Goal: Task Accomplishment & Management: Complete application form

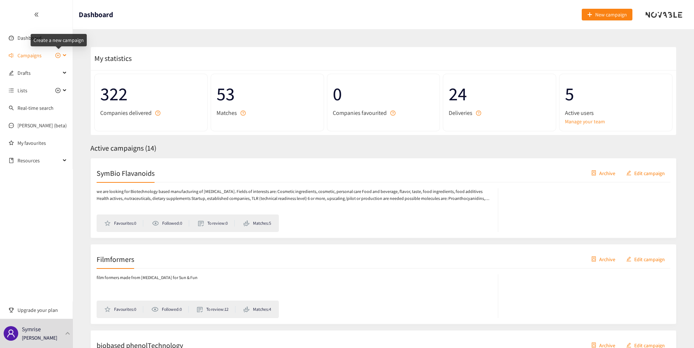
click at [58, 55] on icon "plus-circle" at bounding box center [58, 55] width 2 height 2
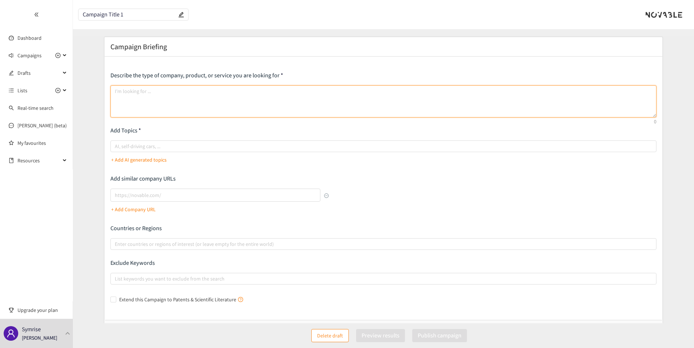
click at [153, 96] on textarea at bounding box center [383, 101] width 546 height 32
click at [128, 97] on textarea at bounding box center [383, 101] width 546 height 32
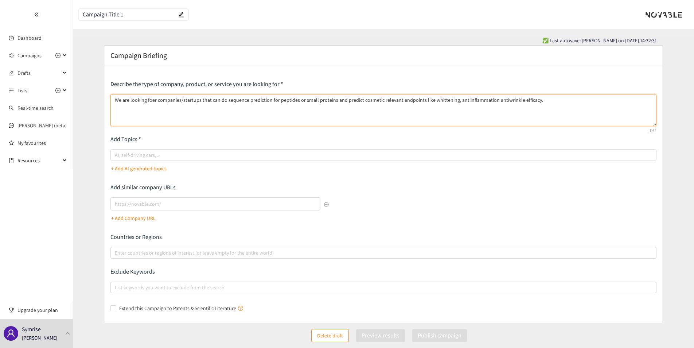
click at [149, 96] on textarea "We are looking foer companies/startups that can do sequence prediction for pept…" at bounding box center [383, 110] width 546 height 32
click at [264, 101] on textarea "We are looking for companies/startups that can do sequence prediction for pepti…" at bounding box center [383, 110] width 546 height 32
click at [134, 153] on div at bounding box center [379, 154] width 535 height 9
type textarea "We are looking for companies/startups that can do sequence prediction, preferab…"
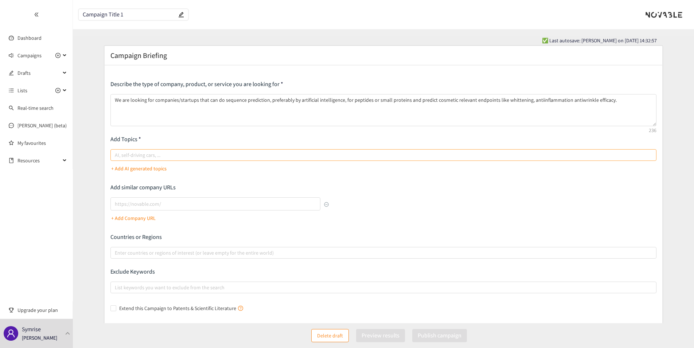
click at [116, 153] on input "AI, self-driving cars, ..." at bounding box center [115, 154] width 1 height 9
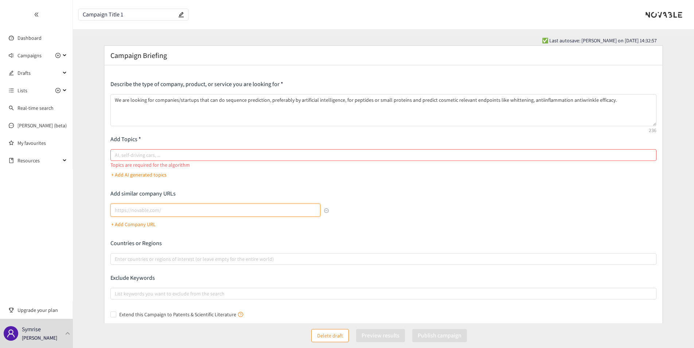
click at [127, 204] on input "lookalikes url" at bounding box center [215, 209] width 210 height 13
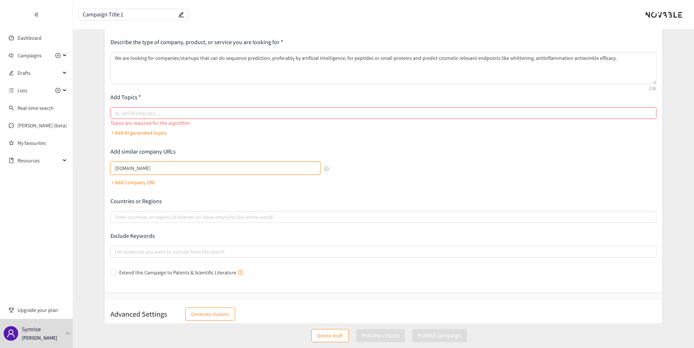
scroll to position [51, 0]
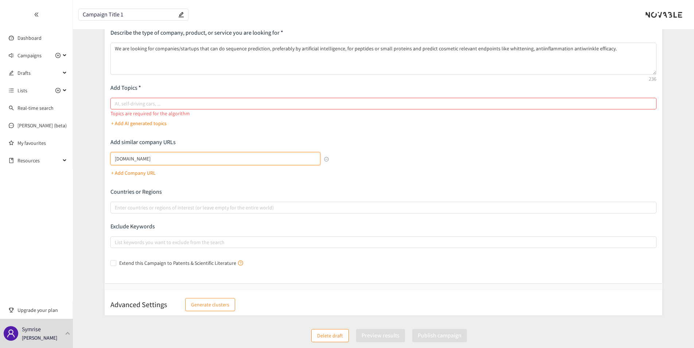
type input "[DOMAIN_NAME]"
click at [159, 214] on div "Describe the type of company, product, or service you are looking for We are lo…" at bounding box center [383, 149] width 546 height 240
click at [158, 208] on div at bounding box center [379, 207] width 535 height 9
click at [116, 208] on input "Enter countries or regions of interest (or leave empty for the entire world)" at bounding box center [115, 207] width 1 height 9
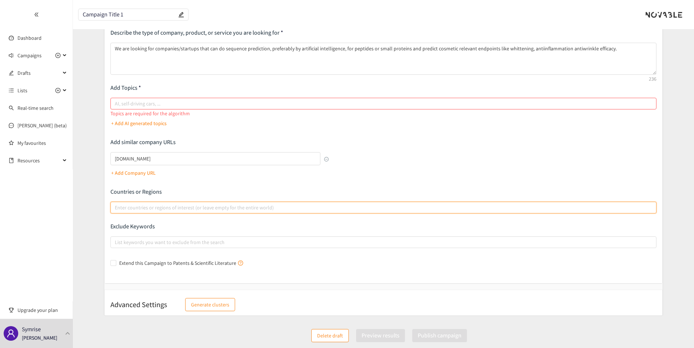
click at [152, 205] on div at bounding box center [379, 207] width 535 height 9
click at [116, 205] on input "Enter countries or regions of interest (or leave empty for the entire world)" at bounding box center [115, 207] width 1 height 9
click at [169, 241] on div at bounding box center [379, 242] width 535 height 9
click at [116, 241] on input "List keywords you want to exclude from the search" at bounding box center [115, 242] width 1 height 9
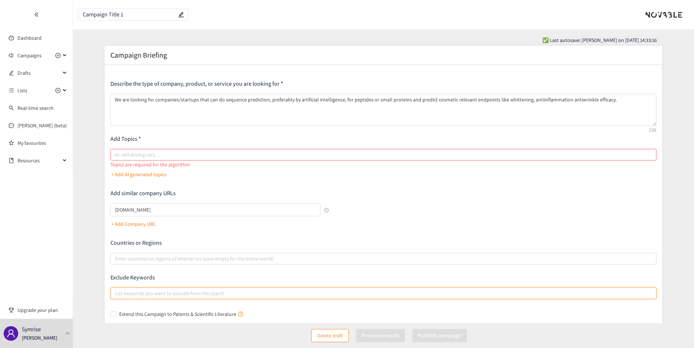
scroll to position [0, 0]
click at [118, 153] on div at bounding box center [379, 154] width 535 height 9
click at [116, 153] on input "AI, self-driving cars, ..." at bounding box center [115, 154] width 1 height 9
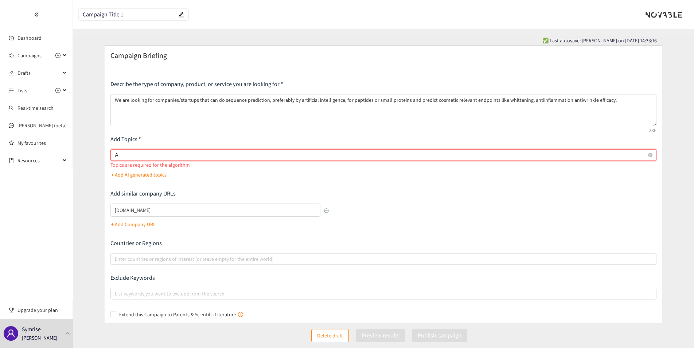
type input "AI"
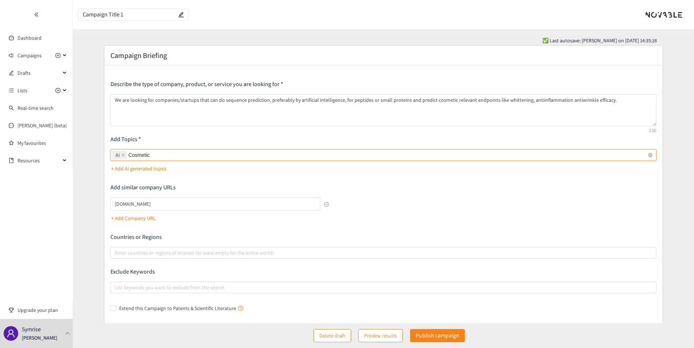
type input "Cosmetics"
type input "A"
type input "Skin"
type input "peptides"
type input "proteins"
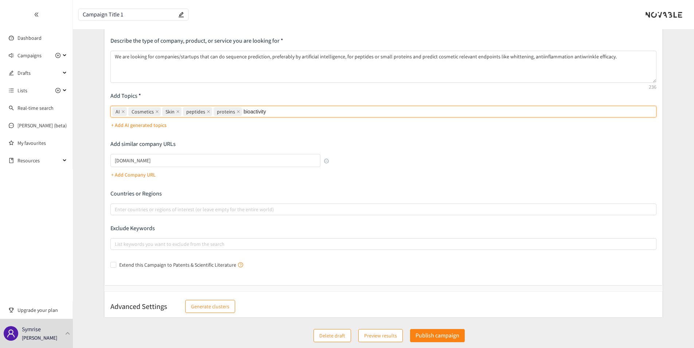
scroll to position [45, 0]
click at [163, 241] on div at bounding box center [379, 242] width 535 height 9
type input "bioactivity"
click at [116, 241] on input "List keywords you want to exclude from the search" at bounding box center [115, 242] width 1 height 9
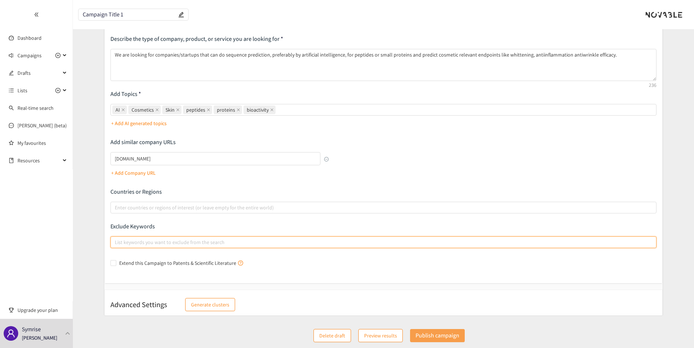
click at [436, 337] on p "Publish campaign" at bounding box center [437, 335] width 44 height 9
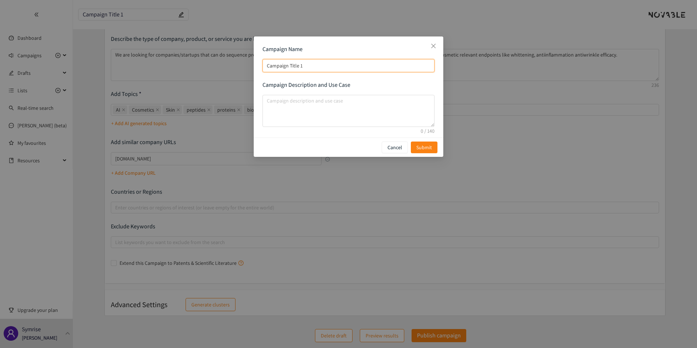
click at [303, 64] on input "Campaign Title 1" at bounding box center [348, 65] width 172 height 13
type input "A"
type input "AI"
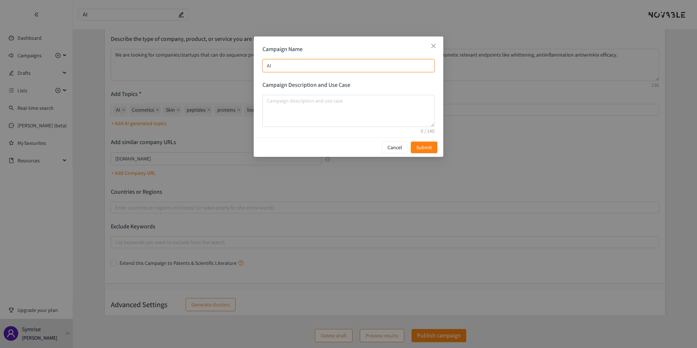
type input "AI"
type input "AIt"
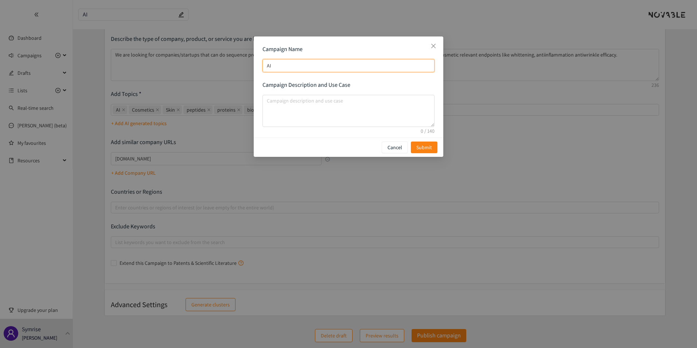
type input "AIt"
type input "AIto"
type input "AItoo"
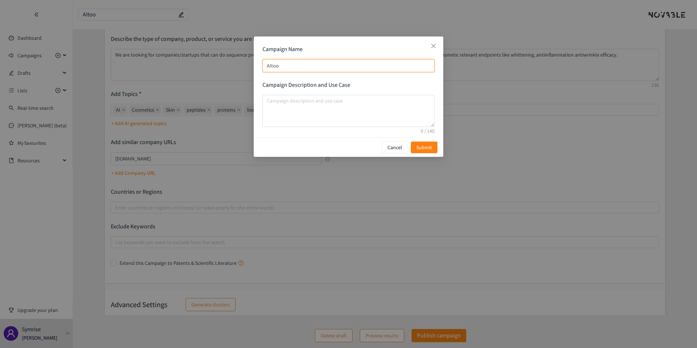
type input "AItool"
type input "AItoold"
type input "AItool"
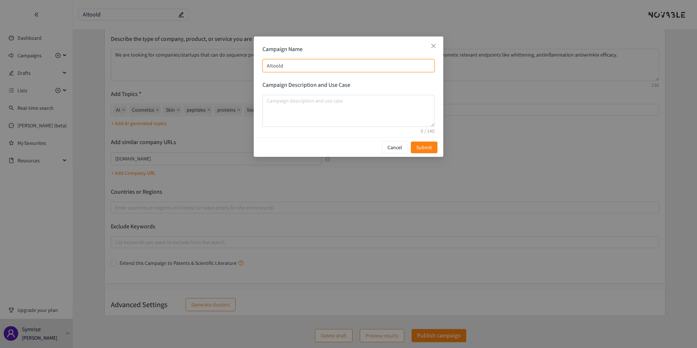
type input "AItool"
type input "AItools"
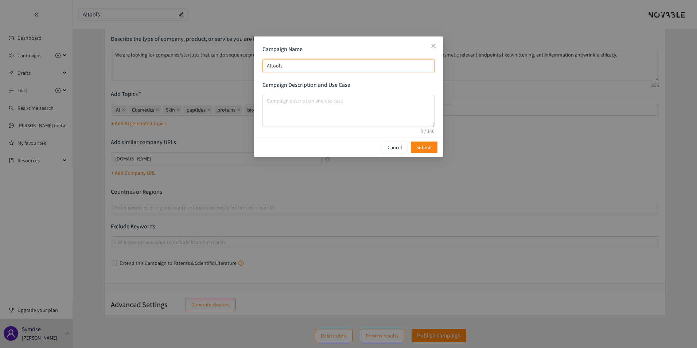
type input "AItools t"
type input "AItools to"
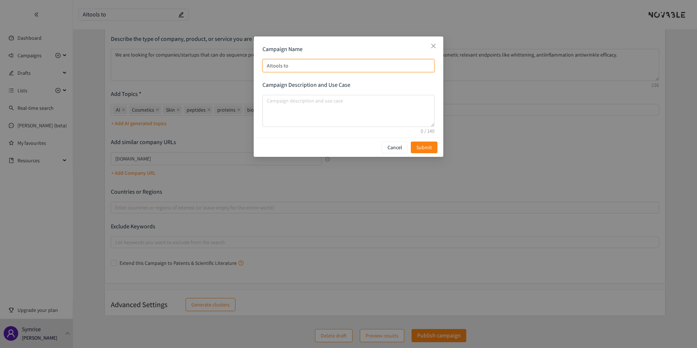
type input "AItools to"
type input "AItools to p"
type input "AItools to pr"
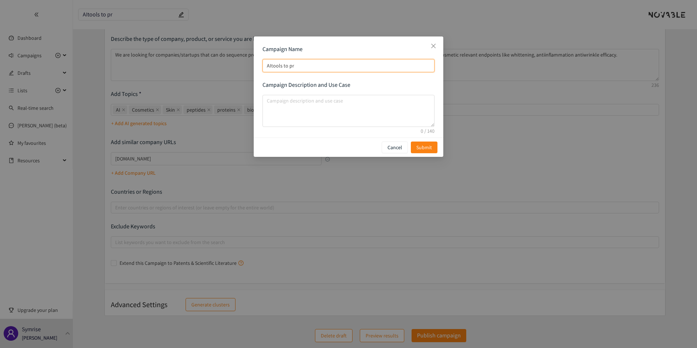
type input "AItools to pre"
type input "AItools to pref"
type input "AItools to pre"
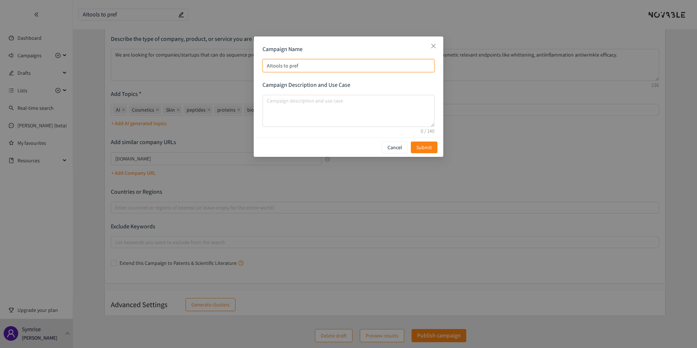
type input "AItools to pre"
type input "AItools to pred"
type input "AItools to predi"
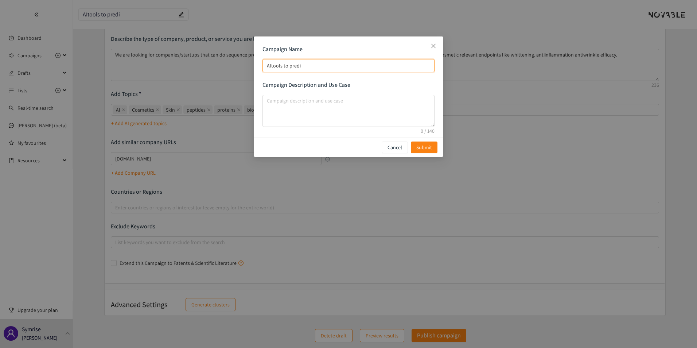
type input "AItools to predic"
type input "AItools to predict"
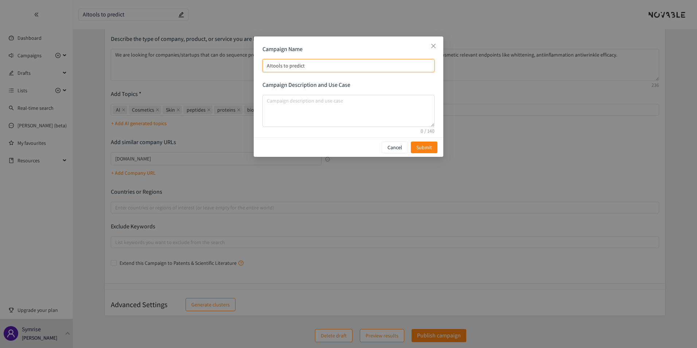
type input "AItools to predict"
type input "AItools to predict c"
type input "AItools to predict co"
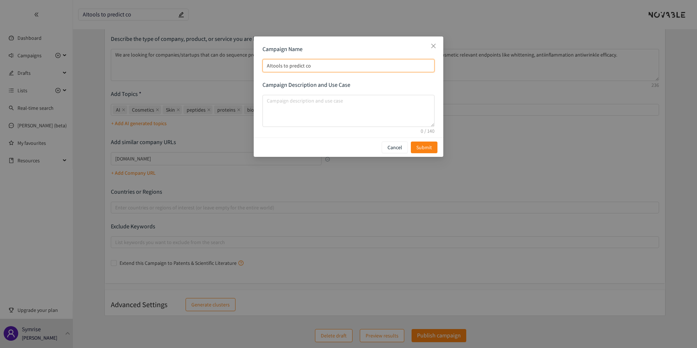
type input "AItools to predict cos"
type input "AItools to predict cosm"
type input "AItools to predict [PERSON_NAME]"
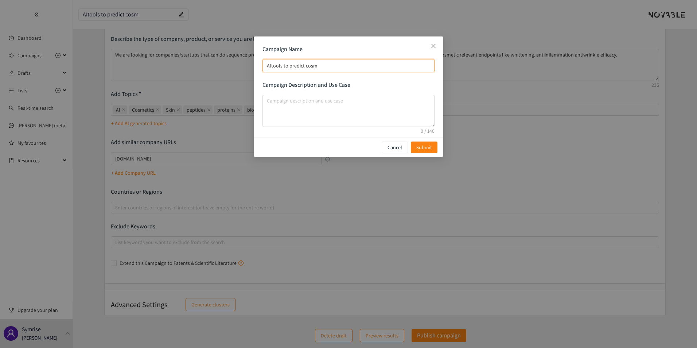
type input "AItools to predict [PERSON_NAME]"
type input "AItools to predict cosmet"
type input "AItools to predict cosmeti"
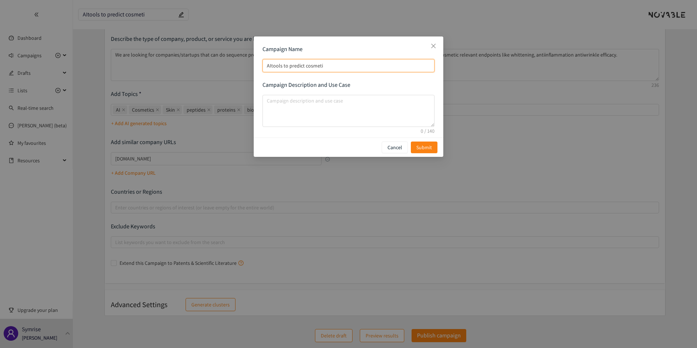
type input "AItools to predict cosmetic"
type input "AItools to predict cosmetic p"
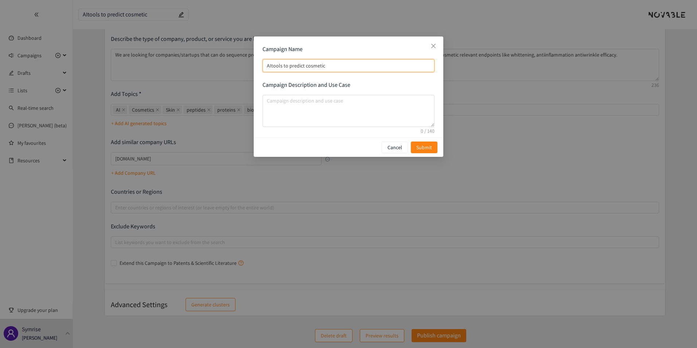
type input "AItools to predict cosmetic p"
type input "AItools to predict cosmetic pe"
type input "AItools to predict cosmetic"
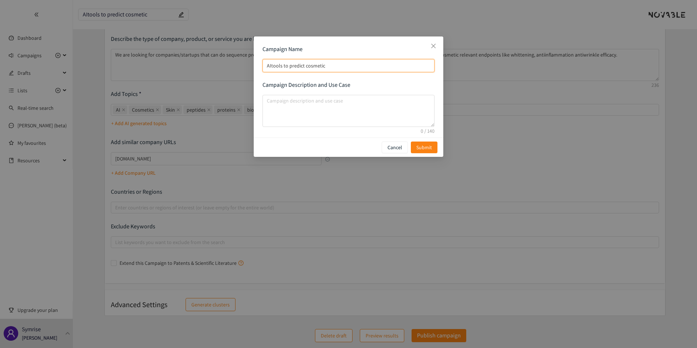
type input "AItools to predict cosmeticp"
type input "AItools to predict cosmeticpt"
type input "AItools to predict cosmeticp"
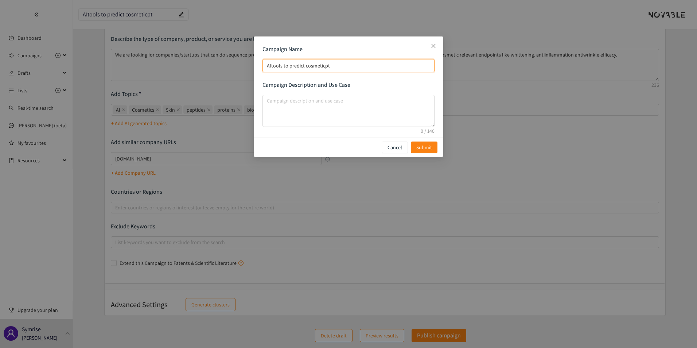
type input "AItools to predict cosmeticp"
type input "AItools to predict cosmetic"
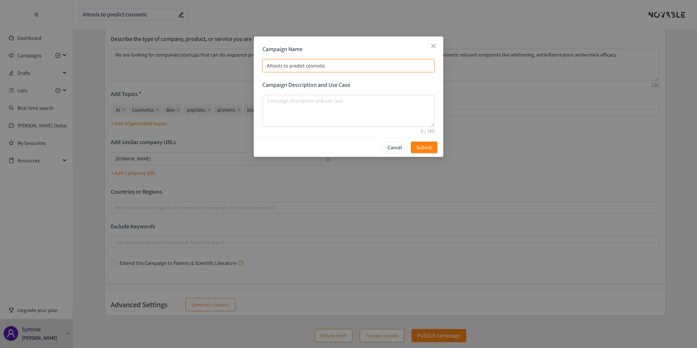
type input "AItools to predict cosmetic"
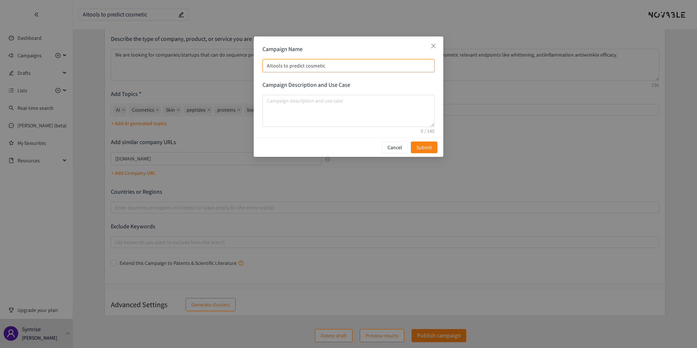
type input "AItools to predict cosmetic"
type input "AItools to predict cosmeti"
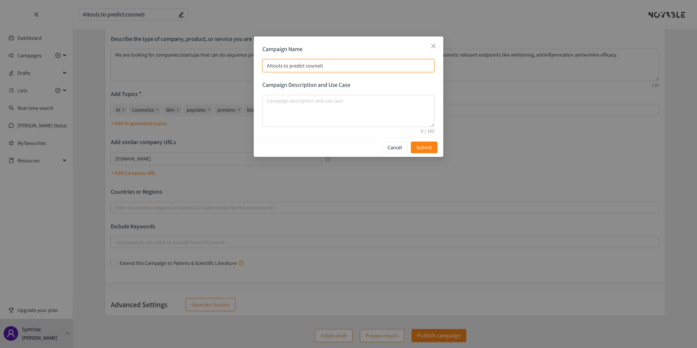
type input "AItools to predict cosmet"
type input "AItools to predict [PERSON_NAME]"
type input "AItools to predict cosm"
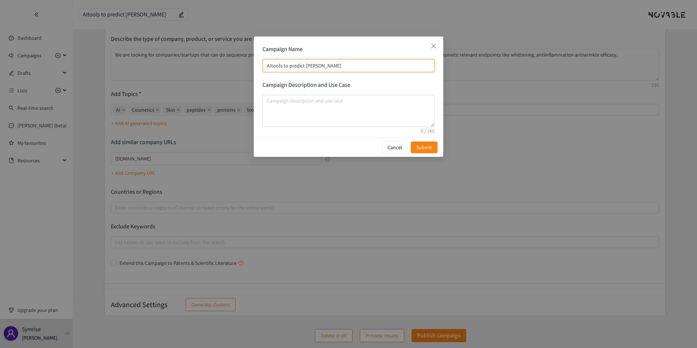
type input "AItools to predict cosm"
type input "AItools to predict cos"
type input "AItools to predict co"
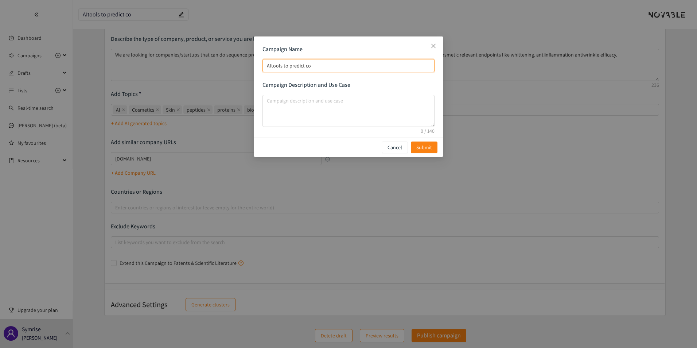
type input "AItools to predict c"
type input "AItools to predict"
type input "AItools to predict c"
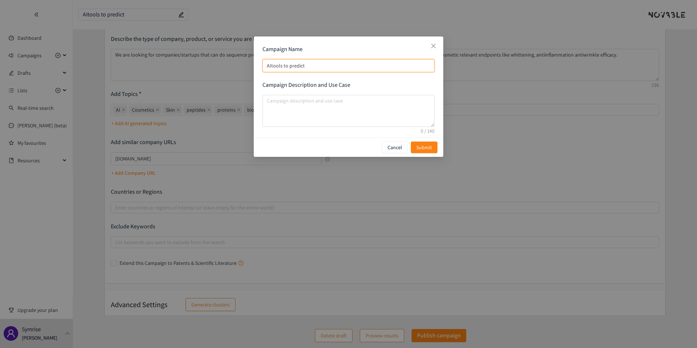
type input "AItools to predict c"
type input "AItools to predict cp"
type input "AItools to predict cpe"
type input "AItools to predict cpep"
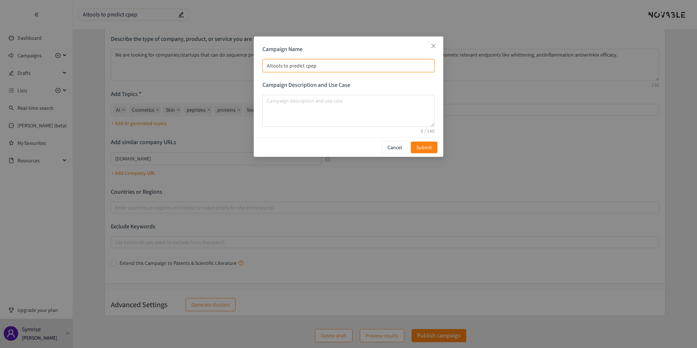
type input "AItools to predict cpept"
type input "AItools to predict cpepti"
type input "AItools to predict cpeptid"
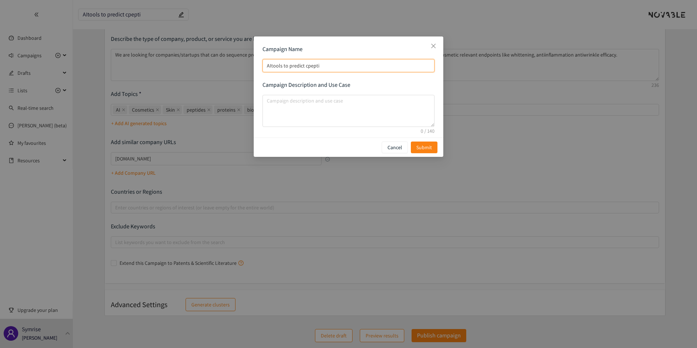
type input "AItools to predict cpeptid"
type input "AItools to predict cpeptide"
type input "AItools to predict cpeptides"
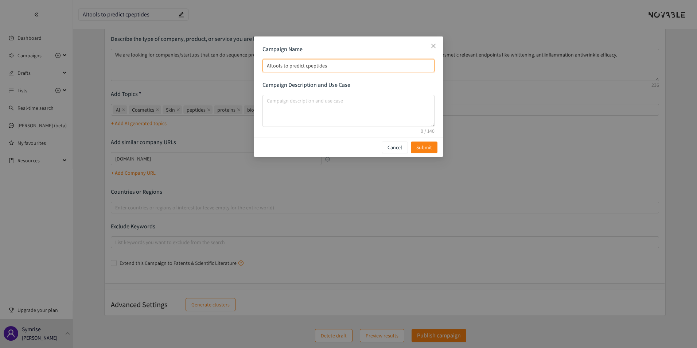
click at [304, 65] on input "AItools to predict cpeptides" at bounding box center [348, 65] width 172 height 13
type input "AItools to predict peptides"
click at [271, 63] on input "AItools to predict peptides" at bounding box center [348, 65] width 172 height 13
type input "AI-tools to predict peptides"
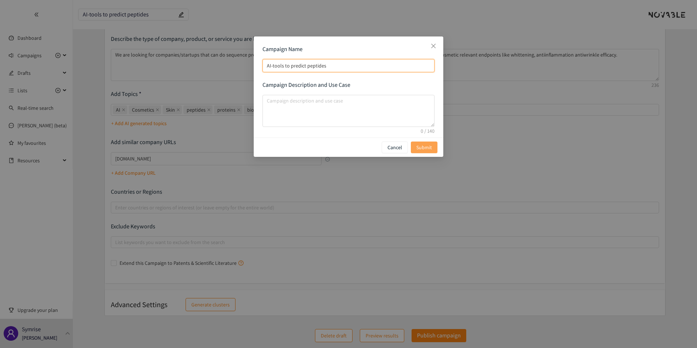
type input "AI-tools to predict peptides"
click at [433, 149] on button "Submit" at bounding box center [424, 147] width 27 height 12
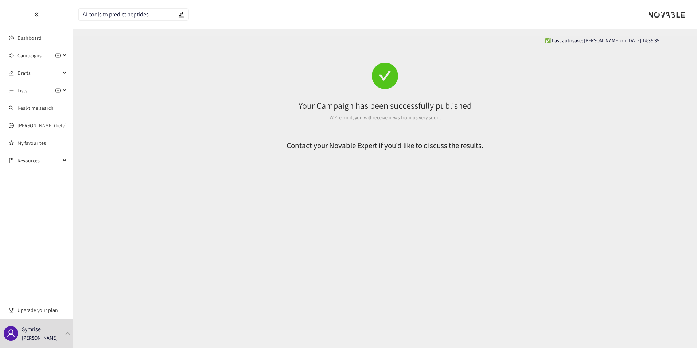
scroll to position [0, 0]
click at [63, 56] on div "Campaigns" at bounding box center [36, 55] width 73 height 15
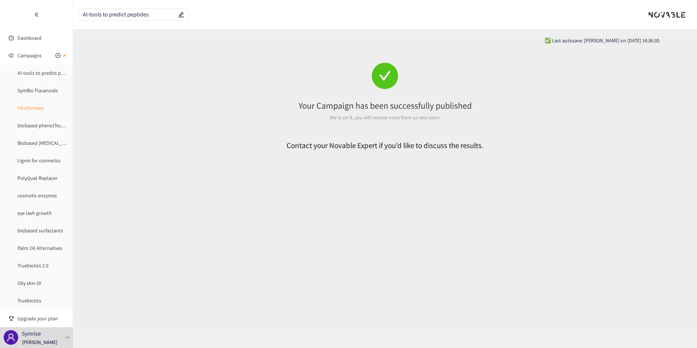
click at [34, 108] on link "Filmformers" at bounding box center [30, 108] width 27 height 7
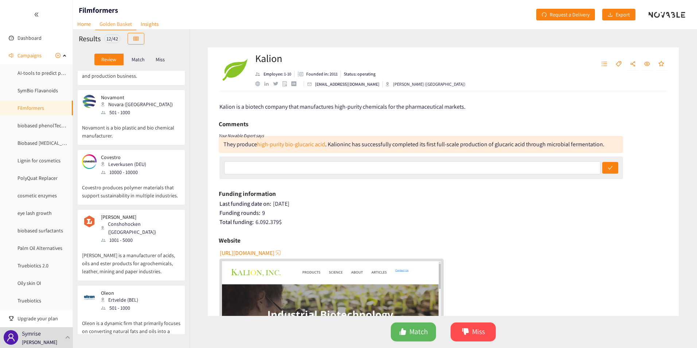
scroll to position [109, 0]
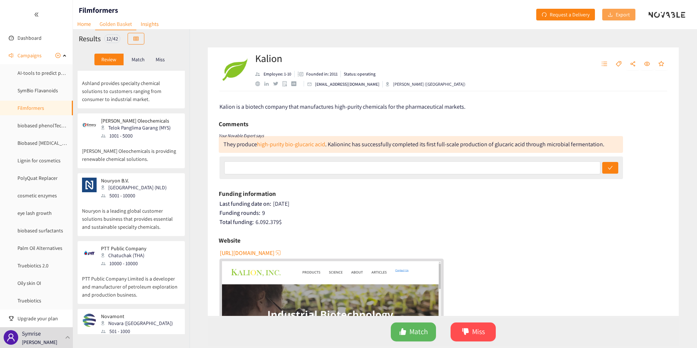
click at [612, 13] on icon "download" at bounding box center [609, 14] width 5 height 5
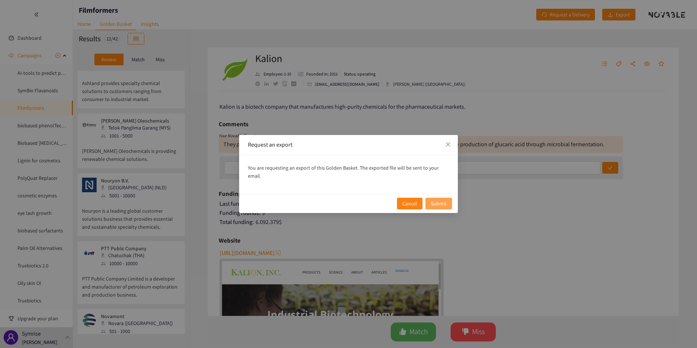
click at [437, 199] on span "Submit" at bounding box center [439, 203] width 16 height 8
